Goal: Check status: Check status

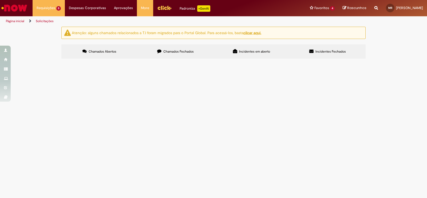
click at [0, 0] on span "Reclassificação Intercompany SAZ" at bounding box center [0, 0] width 0 height 0
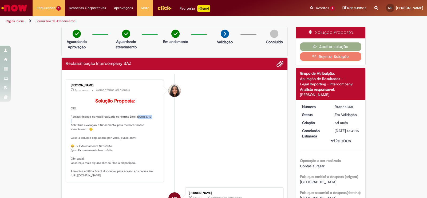
drag, startPoint x: 131, startPoint y: 124, endPoint x: 150, endPoint y: 124, distance: 18.4
click at [150, 124] on p "Solução Proposta: Olá! Reclassificação contábil realizada conforme Doc 30001687…" at bounding box center [115, 137] width 89 height 79
copy p "3000168713"
drag, startPoint x: 136, startPoint y: 124, endPoint x: 147, endPoint y: 125, distance: 10.9
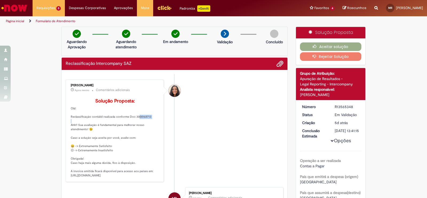
click at [147, 125] on p "Solução Proposta: Olá! Reclassificação contábil realizada conforme Doc 30001687…" at bounding box center [115, 137] width 89 height 79
copy p "3000168713"
drag, startPoint x: 42, startPoint y: 117, endPoint x: 259, endPoint y: 49, distance: 227.0
click at [351, 48] on button "Aceitar solução" at bounding box center [331, 46] width 62 height 9
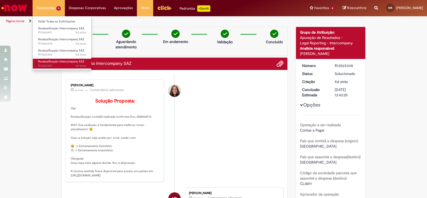
click at [62, 62] on span "Reclassificação Intercompany SAZ" at bounding box center [61, 61] width 46 height 4
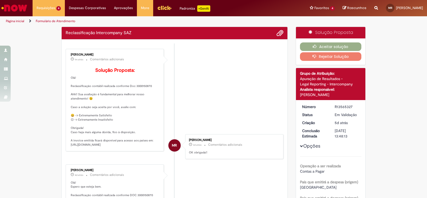
click at [240, 165] on div "Pesquisa de Satisfação Por favor, avalie a qualidade do seu atendimento* Comple…" at bounding box center [213, 99] width 427 height 198
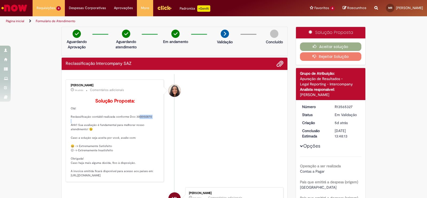
drag, startPoint x: 132, startPoint y: 93, endPoint x: 147, endPoint y: 126, distance: 36.0
click at [147, 126] on p "Solução Proposta: Olá! Reclassificação contábil realizada conforme Doc 30001508…" at bounding box center [115, 137] width 89 height 79
copy p "3000150870"
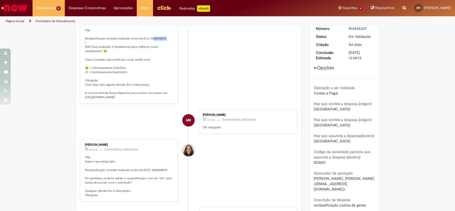
scroll to position [142, 0]
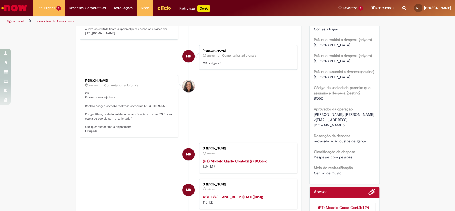
click at [72, 70] on div "Verificar Código de Barras Aguardando Aprovação Aguardando atendimento Em andam…" at bounding box center [189, 79] width 234 height 389
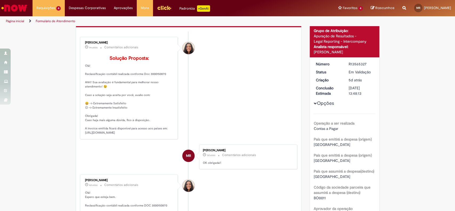
scroll to position [0, 0]
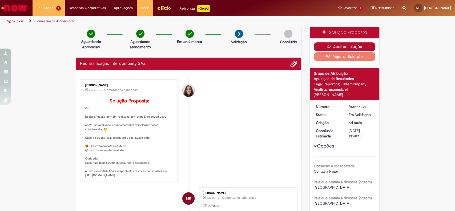
click at [336, 44] on button "Aceitar solução" at bounding box center [345, 46] width 62 height 9
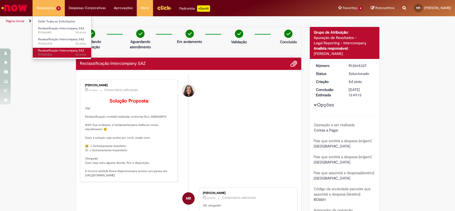
click at [68, 49] on span "Reclassificação Intercompany SAZ" at bounding box center [61, 51] width 46 height 4
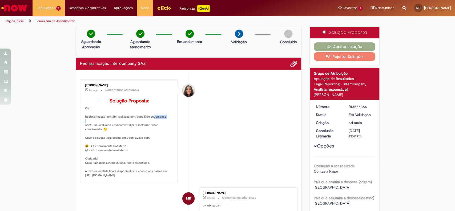
drag, startPoint x: 146, startPoint y: 124, endPoint x: 162, endPoint y: 126, distance: 16.1
click at [162, 126] on p "Solução Proposta: Olá! Reclassificação contábil realizada conforme Doc 30001588…" at bounding box center [129, 137] width 89 height 79
copy p "3000158882"
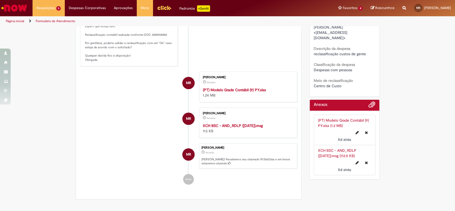
scroll to position [178, 0]
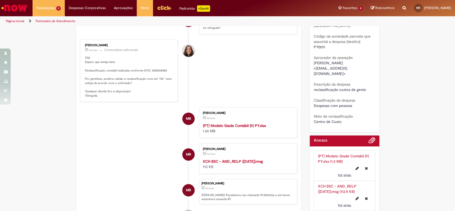
click at [404, 88] on div "Verificar Código de Barras Aguardando Aprovação Aguardando atendimento Em andam…" at bounding box center [227, 43] width 455 height 389
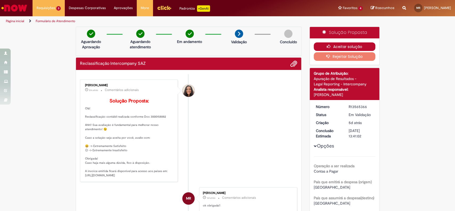
click at [362, 47] on button "Aceitar solução" at bounding box center [345, 46] width 62 height 9
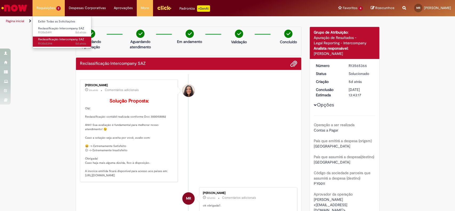
click at [63, 38] on span "Reclassificação Intercompany SAZ" at bounding box center [61, 39] width 46 height 4
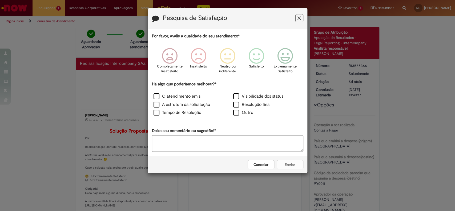
click at [263, 166] on button "Cancelar" at bounding box center [261, 164] width 27 height 9
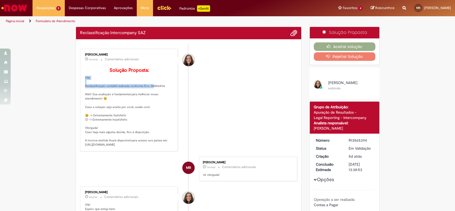
drag, startPoint x: 146, startPoint y: 94, endPoint x: 163, endPoint y: 94, distance: 17.6
click at [163, 94] on div "[PERSON_NAME] 3m atrás 3 minutos atrás Comentários adicionais Solução Proposta:…" at bounding box center [129, 99] width 95 height 99
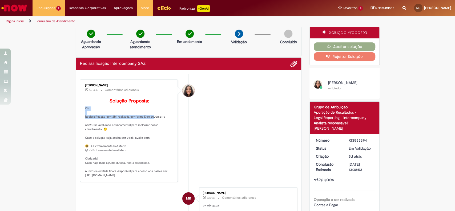
copy p "Solução Proposta: Olá! Reclassificação contábil realizada conforme Doc"
click at [147, 123] on p "Solução Proposta: Olá! Reclassificação contábil realizada conforme Doc 30001651…" at bounding box center [129, 137] width 89 height 79
drag, startPoint x: 146, startPoint y: 125, endPoint x: 161, endPoint y: 126, distance: 15.0
click at [161, 126] on p "Solução Proposta: Olá! Reclassificação contábil realizada conforme Doc 30001651…" at bounding box center [129, 137] width 89 height 79
copy p "3000165116"
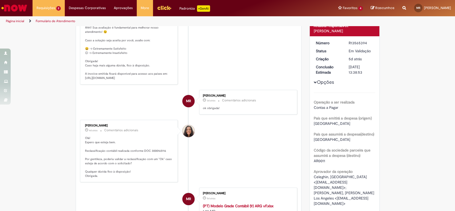
scroll to position [178, 0]
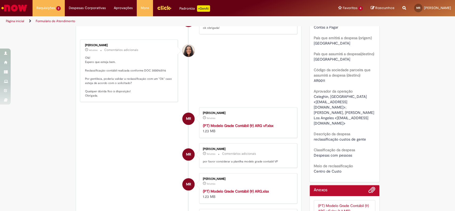
click at [54, 141] on div "Verificar Código de Barras Aguardando Aprovação Aguardando atendimento Em andam…" at bounding box center [227, 94] width 455 height 490
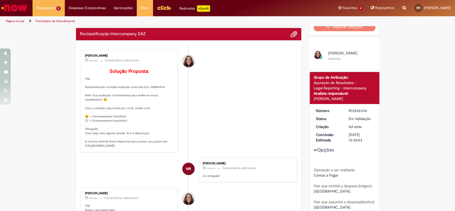
scroll to position [0, 0]
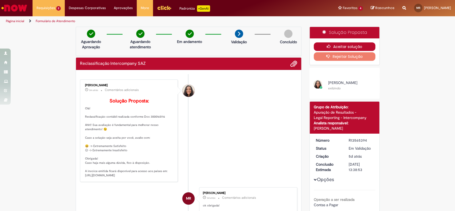
click at [351, 46] on button "Aceitar solução" at bounding box center [345, 46] width 62 height 9
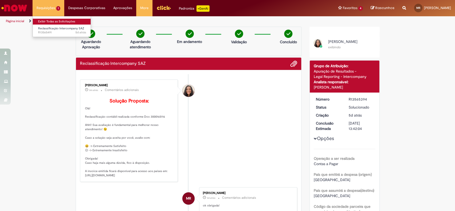
click at [58, 22] on link "Exibir Todas as Solicitações" at bounding box center [62, 22] width 59 height 6
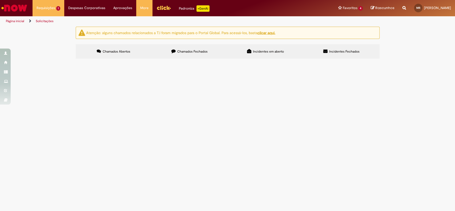
click at [397, 154] on main "Solicitações Atenção: alguns chamados relacionados a T.I foram migrados para o …" at bounding box center [227, 118] width 455 height 184
